Goal: Information Seeking & Learning: Learn about a topic

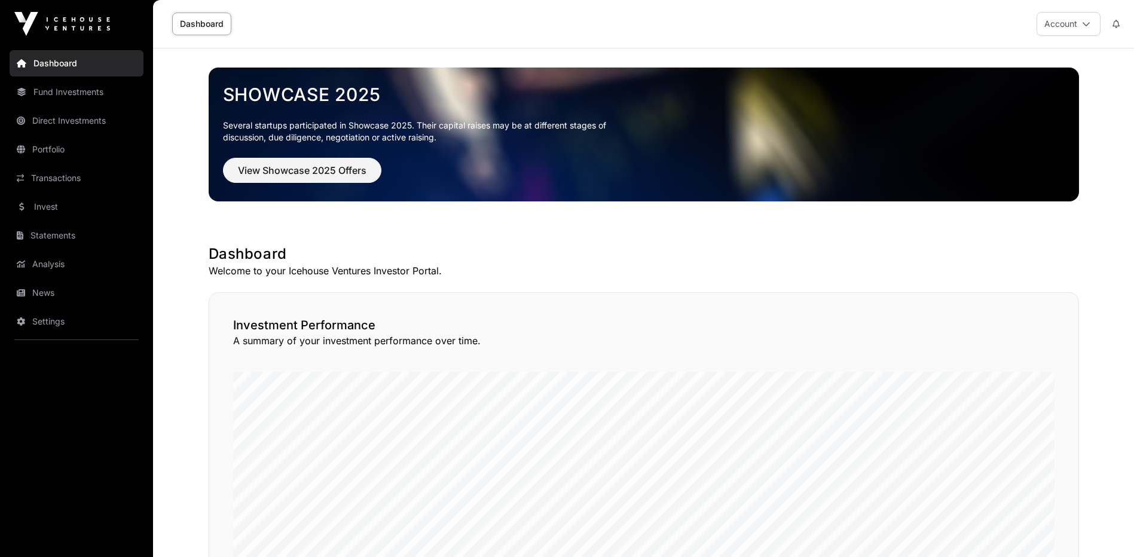
drag, startPoint x: 1106, startPoint y: 296, endPoint x: 1031, endPoint y: 191, distance: 129.1
click at [307, 171] on span "View Showcase 2025 Offers" at bounding box center [302, 170] width 129 height 14
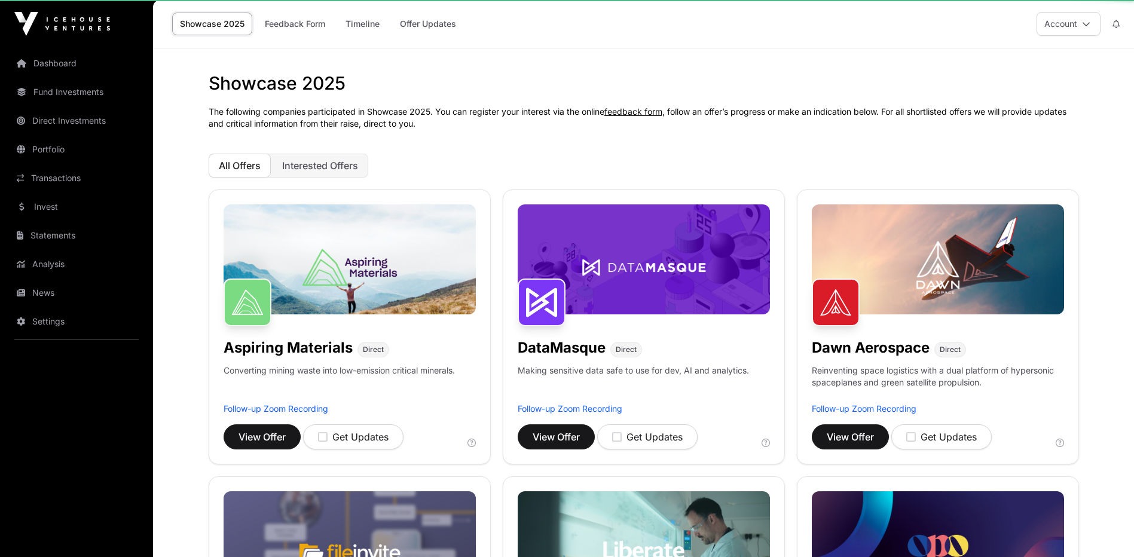
click at [1057, 236] on img at bounding box center [938, 259] width 252 height 110
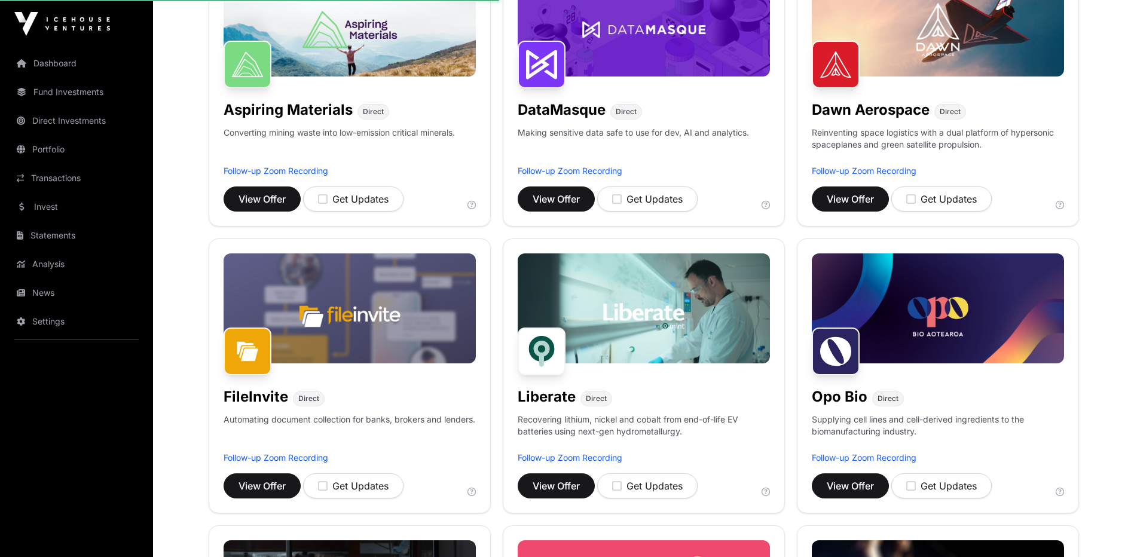
scroll to position [239, 0]
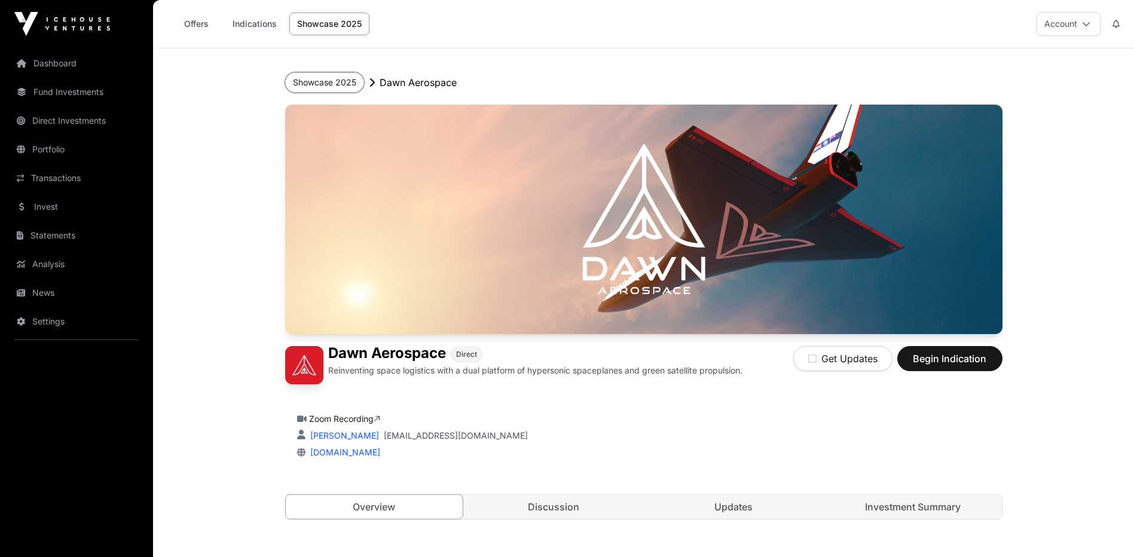
click at [317, 78] on button "Showcase 2025" at bounding box center [324, 82] width 79 height 20
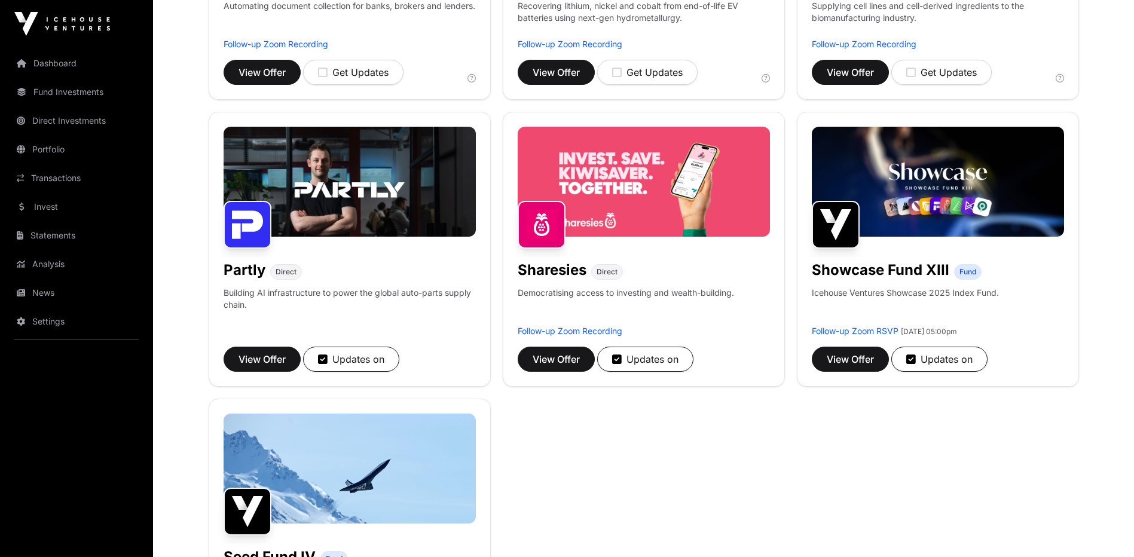
scroll to position [658, 0]
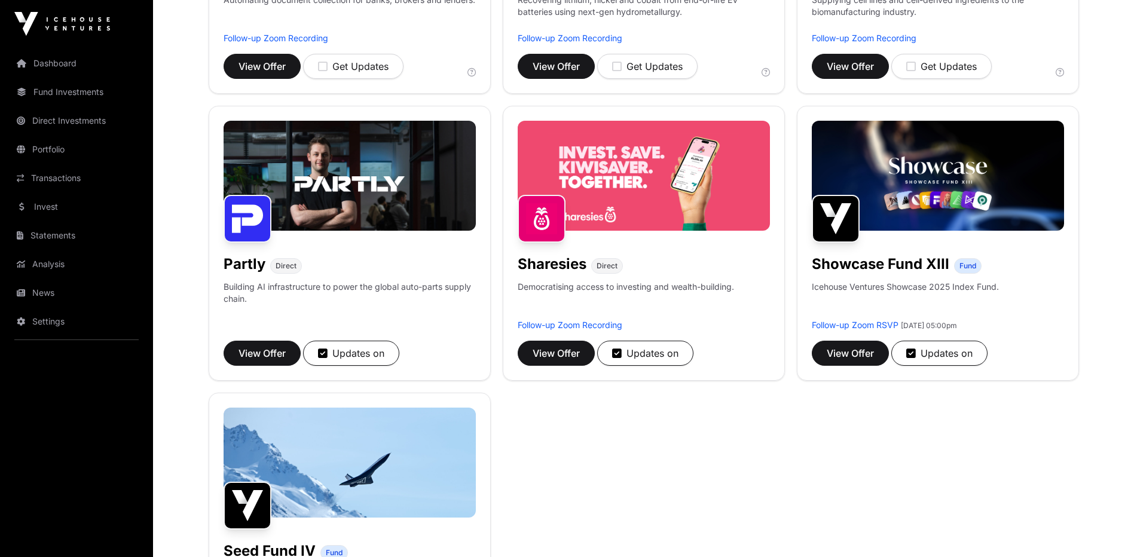
click at [646, 207] on img at bounding box center [644, 176] width 252 height 110
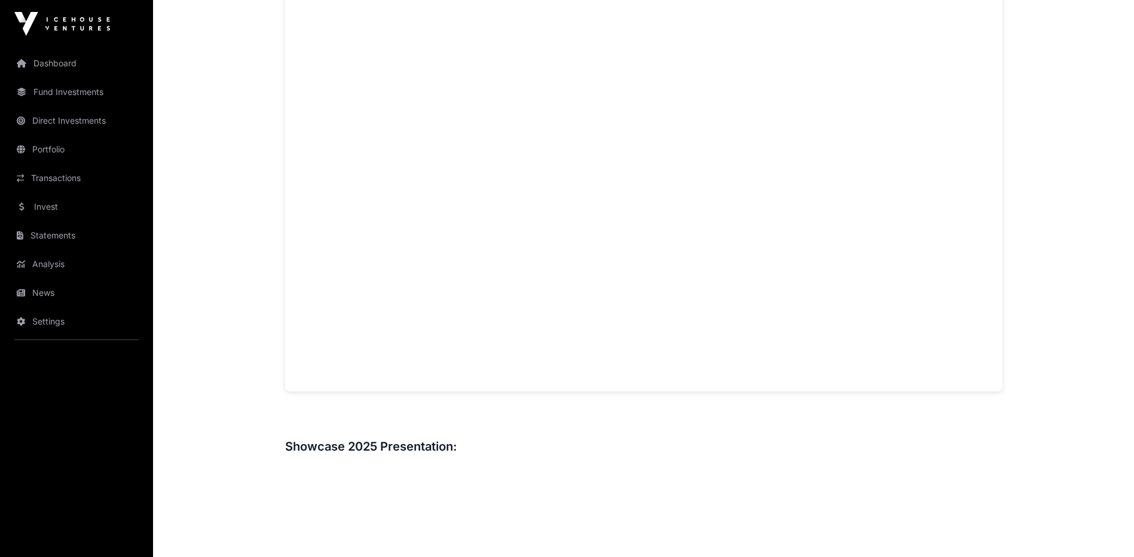
scroll to position [957, 0]
